Goal: Navigation & Orientation: Find specific page/section

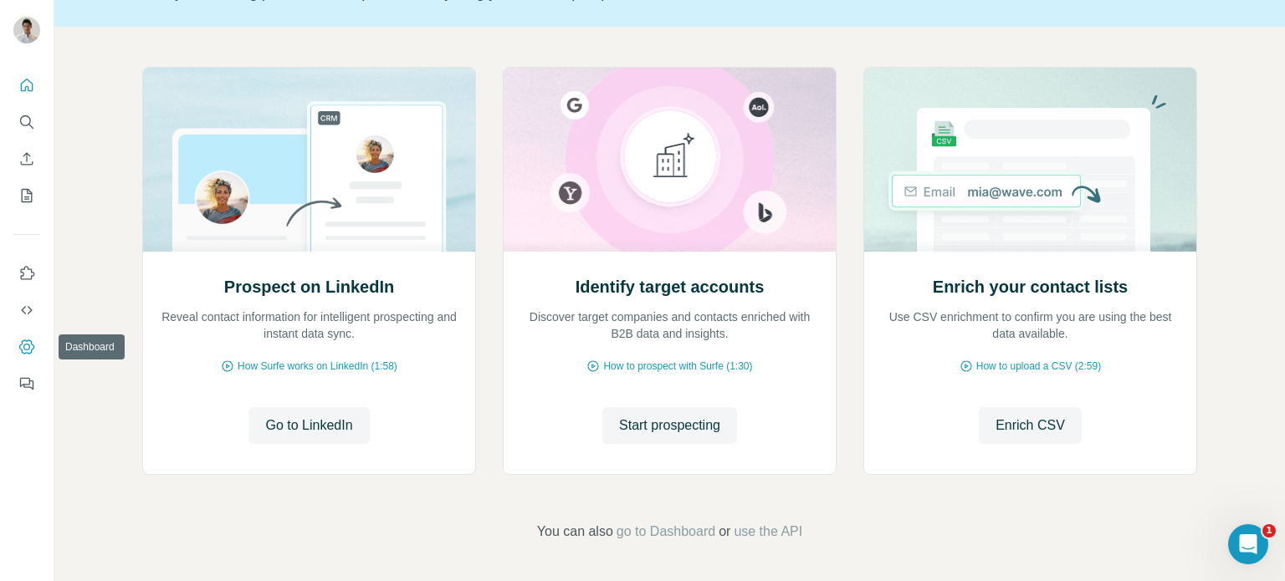
click at [24, 341] on icon "Dashboard" at bounding box center [26, 347] width 17 height 17
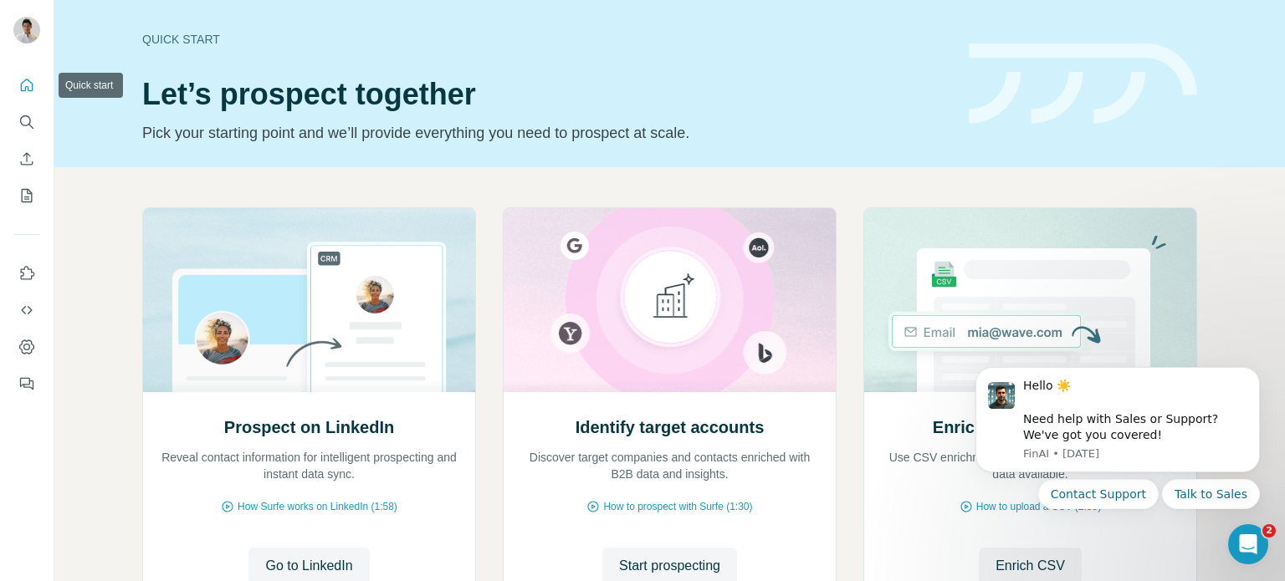
click at [33, 96] on button "Quick start" at bounding box center [26, 85] width 27 height 30
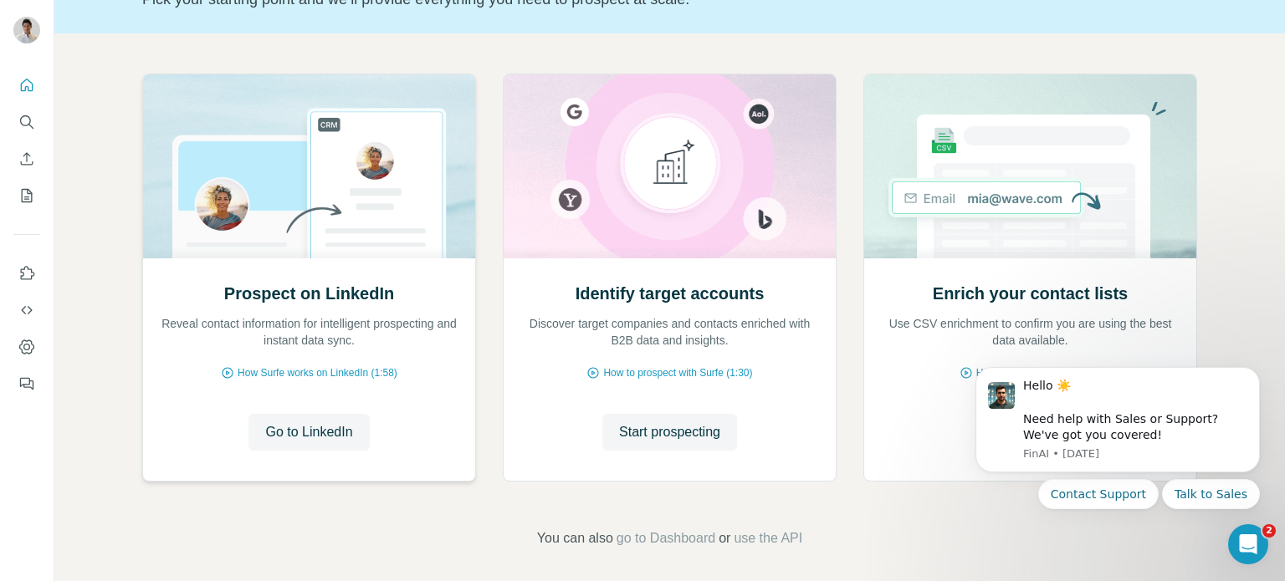
scroll to position [140, 0]
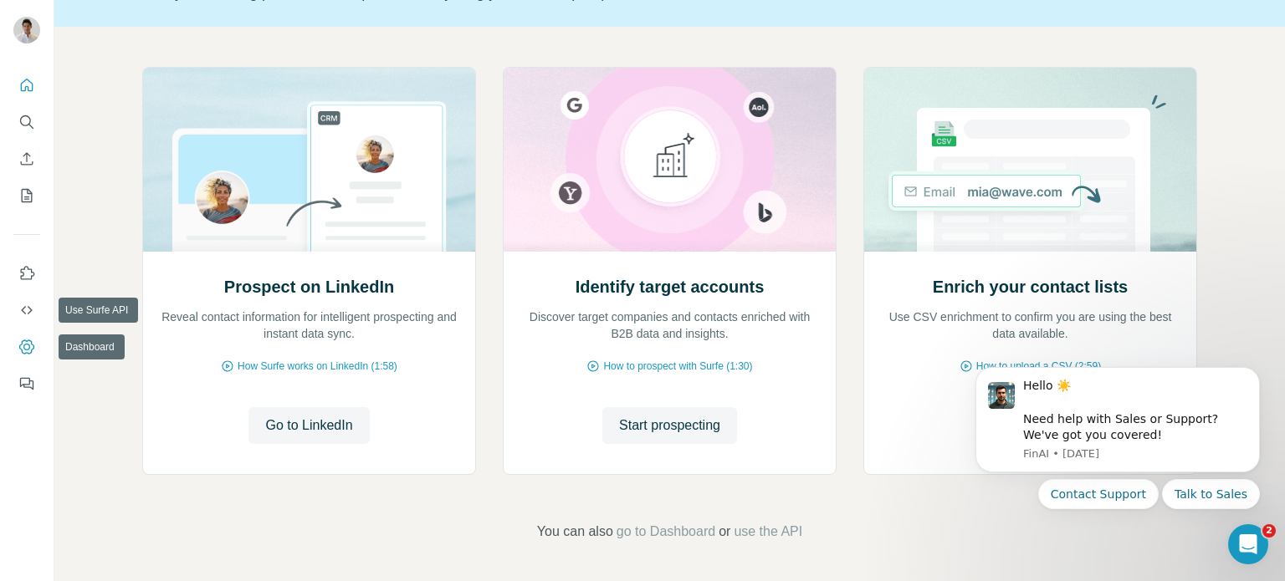
click at [28, 349] on icon "Dashboard" at bounding box center [26, 347] width 7 height 7
